Goal: Task Accomplishment & Management: Use online tool/utility

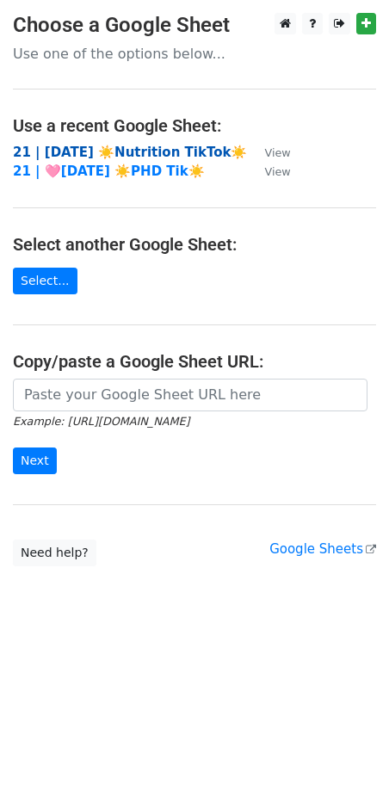
click at [136, 151] on strong "21 | [DATE] ☀️Nutrition TikTok☀️" at bounding box center [130, 152] width 234 height 15
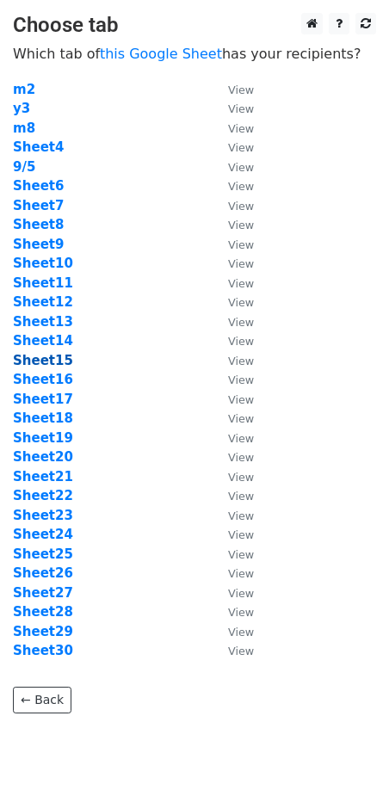
click at [41, 361] on strong "Sheet15" at bounding box center [43, 360] width 60 height 15
click at [52, 362] on strong "Sheet15" at bounding box center [43, 360] width 60 height 15
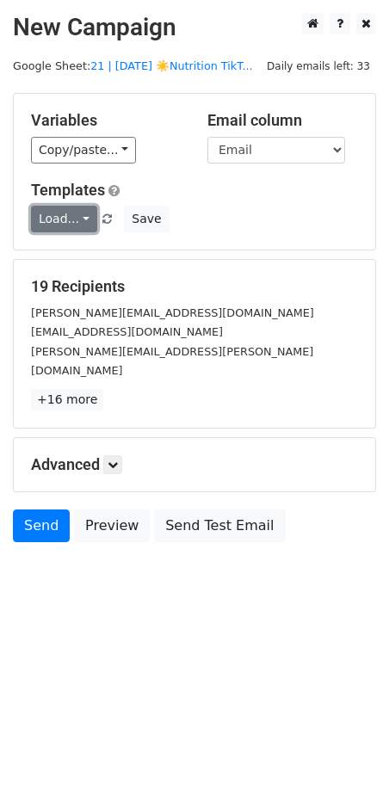
click at [69, 220] on link "Load..." at bounding box center [64, 219] width 66 height 27
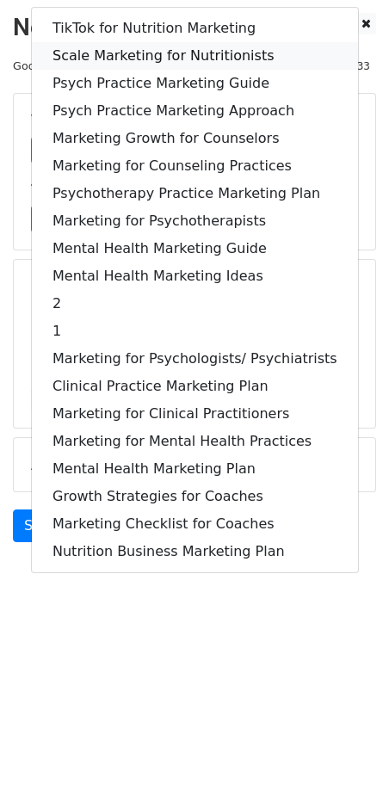
click at [148, 53] on link "Scale Marketing for Nutritionists" at bounding box center [195, 56] width 326 height 28
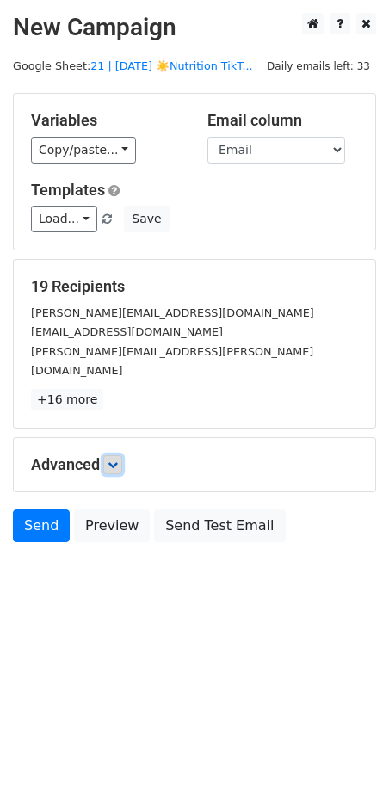
click at [107, 455] on link at bounding box center [112, 464] width 19 height 19
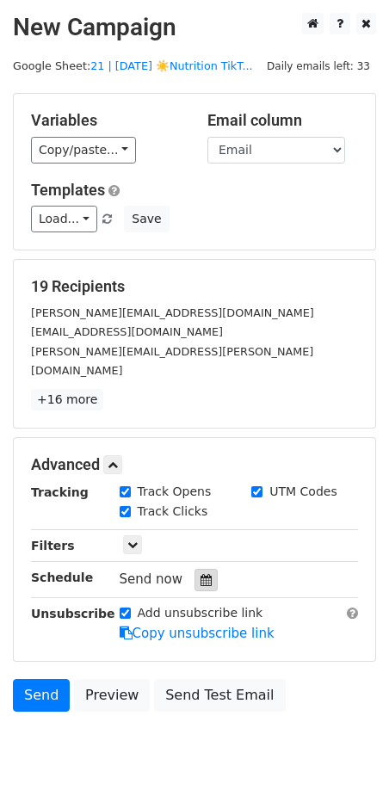
click at [194, 569] on div at bounding box center [205, 580] width 23 height 22
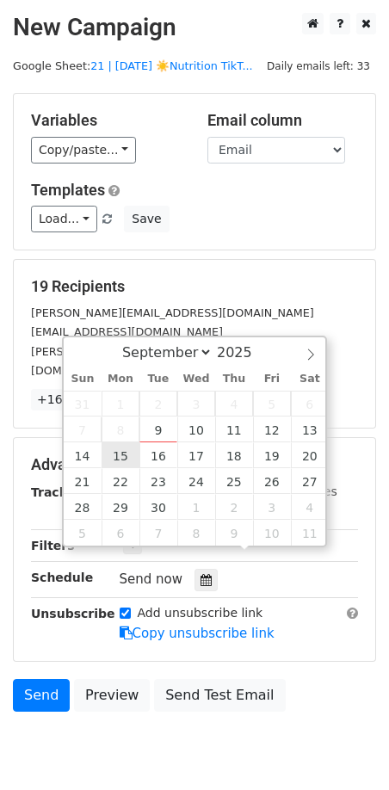
type input "2025-09-15 12:00"
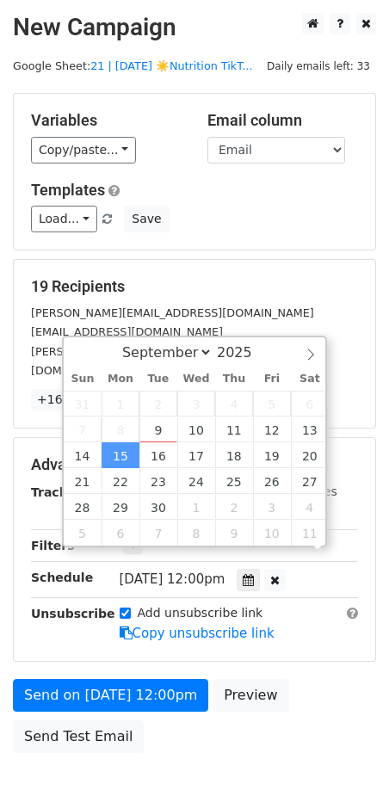
drag, startPoint x: 120, startPoint y: 450, endPoint x: 97, endPoint y: 564, distance: 115.8
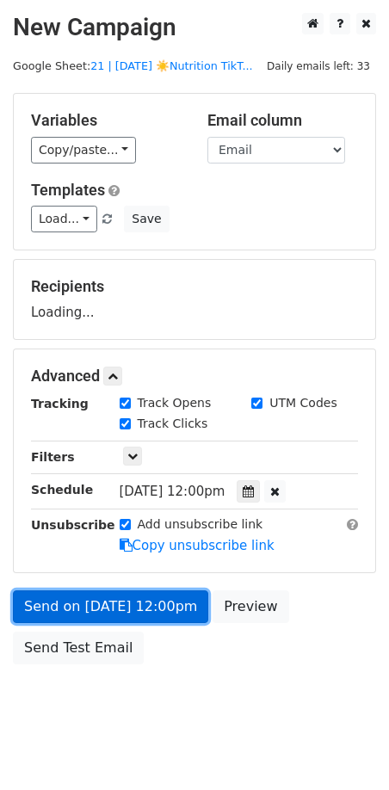
click at [98, 602] on link "Send on Sep 15 at 12:00pm" at bounding box center [110, 606] width 195 height 33
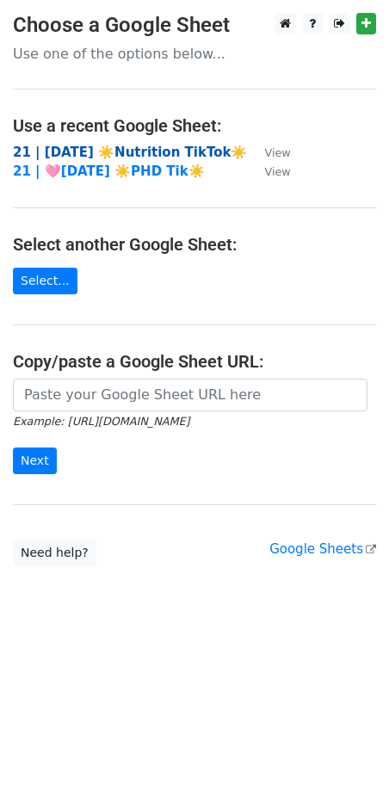
click at [71, 156] on strong "21 | [DATE] ☀️Nutrition TikTok☀️" at bounding box center [130, 152] width 234 height 15
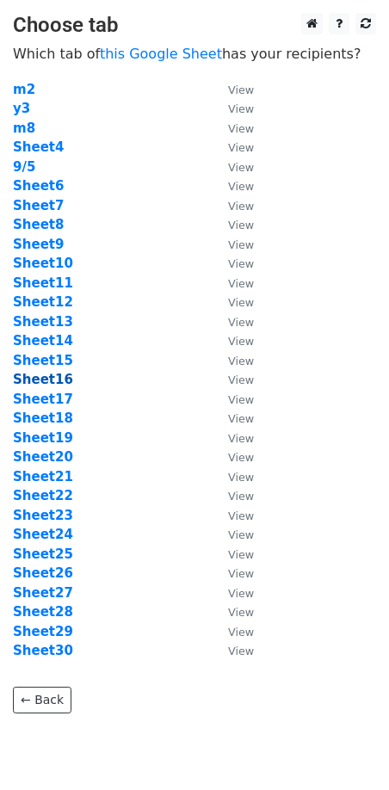
click at [52, 380] on strong "Sheet16" at bounding box center [43, 379] width 60 height 15
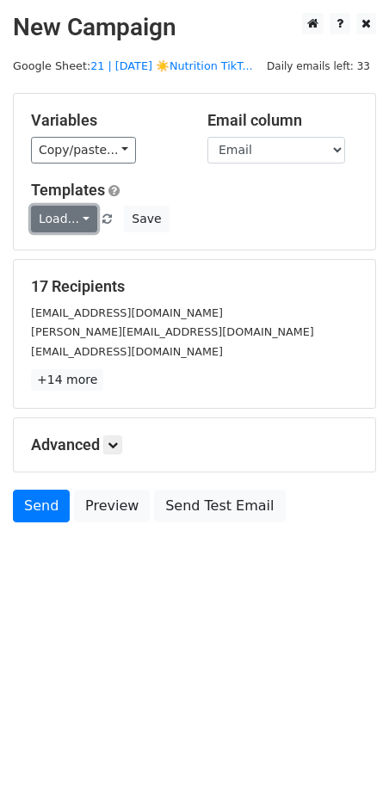
click at [73, 223] on link "Load..." at bounding box center [64, 219] width 66 height 27
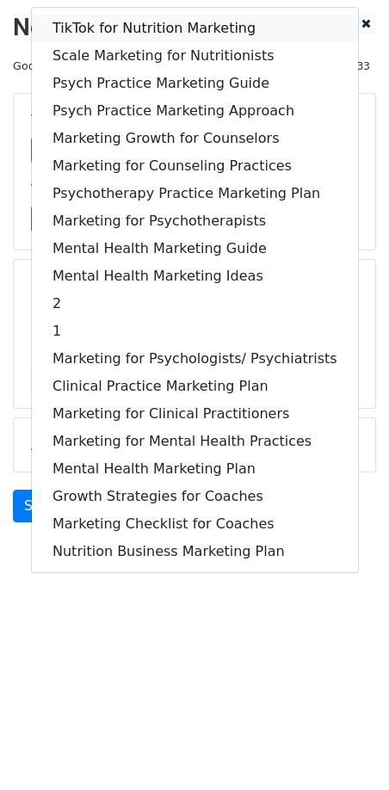
click at [147, 20] on link "TikTok for Nutrition Marketing" at bounding box center [195, 29] width 326 height 28
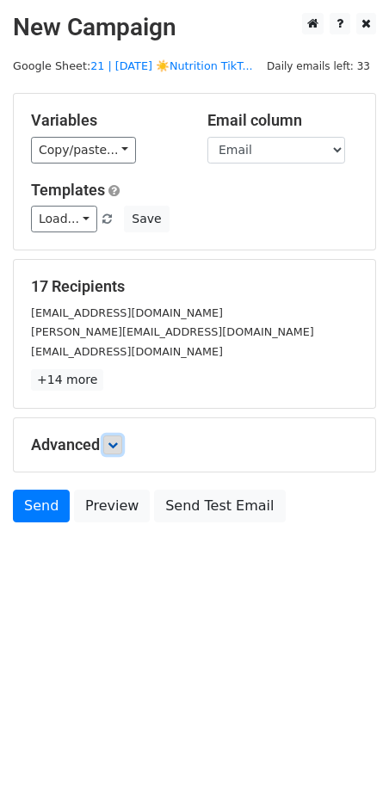
click at [118, 440] on icon at bounding box center [113, 445] width 10 height 10
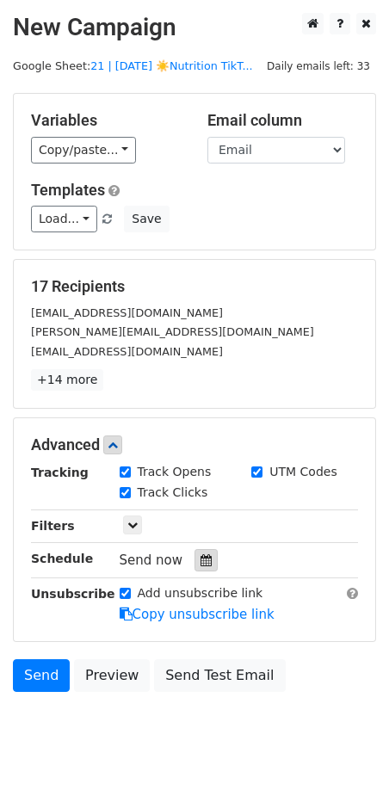
click at [197, 550] on div at bounding box center [205, 560] width 23 height 22
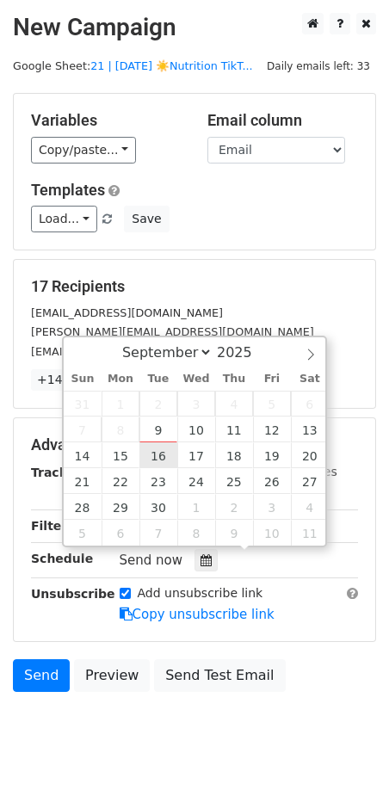
type input "[DATE] 12:00"
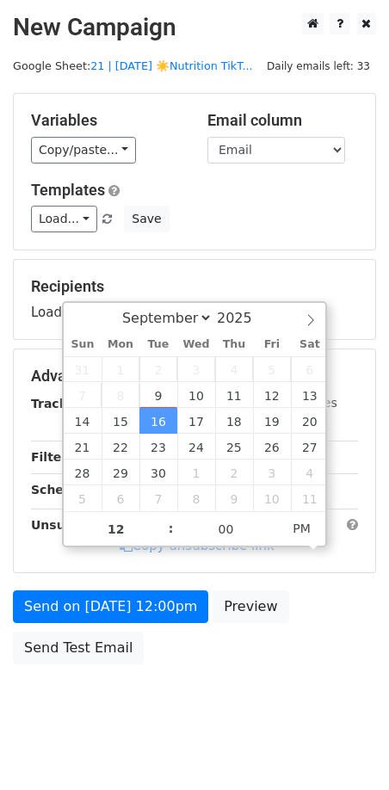
click at [146, 625] on div "Send on [DATE] 12:00pm Preview Send Test Email" at bounding box center [194, 631] width 389 height 83
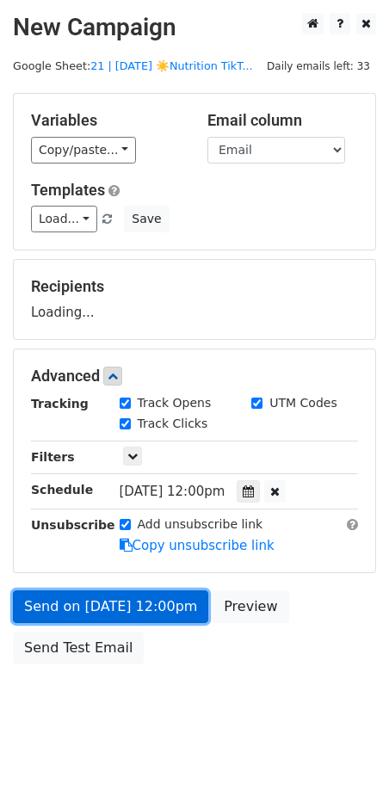
click at [153, 613] on link "Send on [DATE] 12:00pm" at bounding box center [110, 606] width 195 height 33
